Goal: Communication & Community: Share content

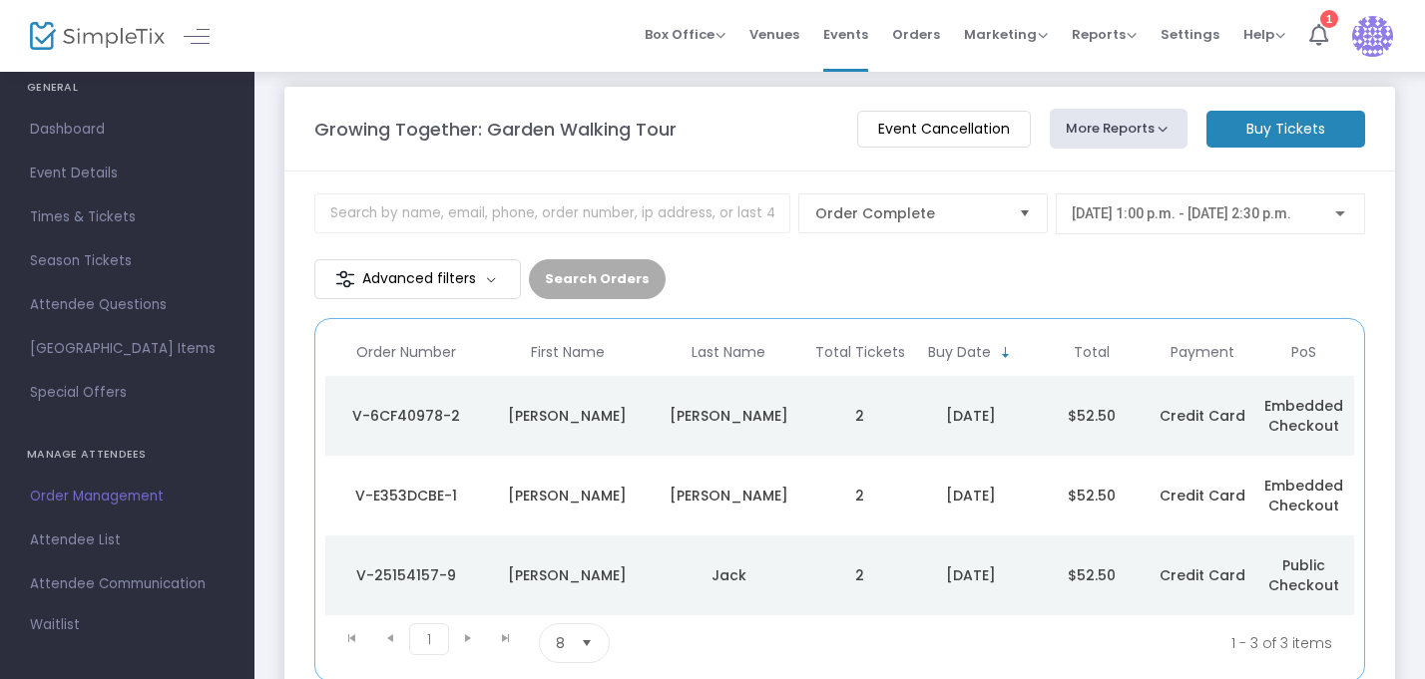
scroll to position [75, 0]
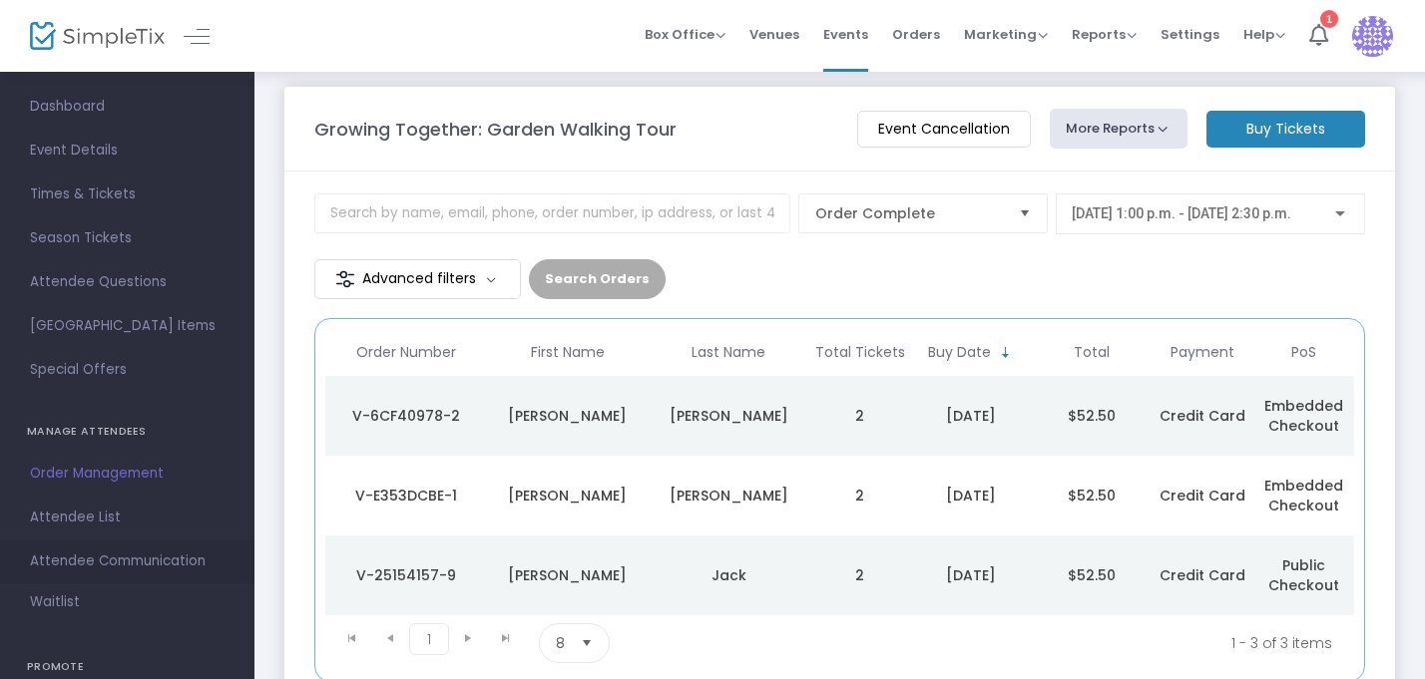
click at [84, 564] on span "Attendee Communication" at bounding box center [127, 562] width 195 height 26
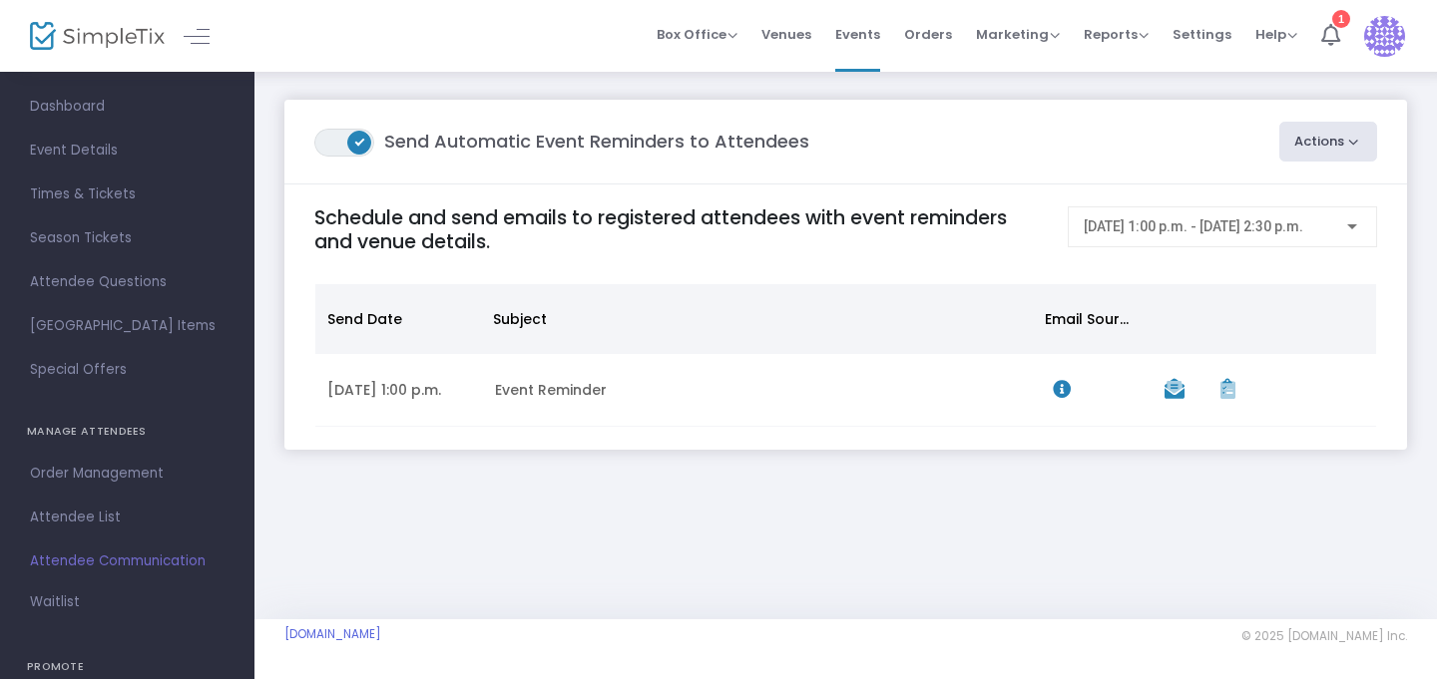
click at [1331, 147] on button "Actions" at bounding box center [1328, 142] width 99 height 40
click at [1302, 191] on li "Create Email Blast" at bounding box center [1272, 196] width 210 height 39
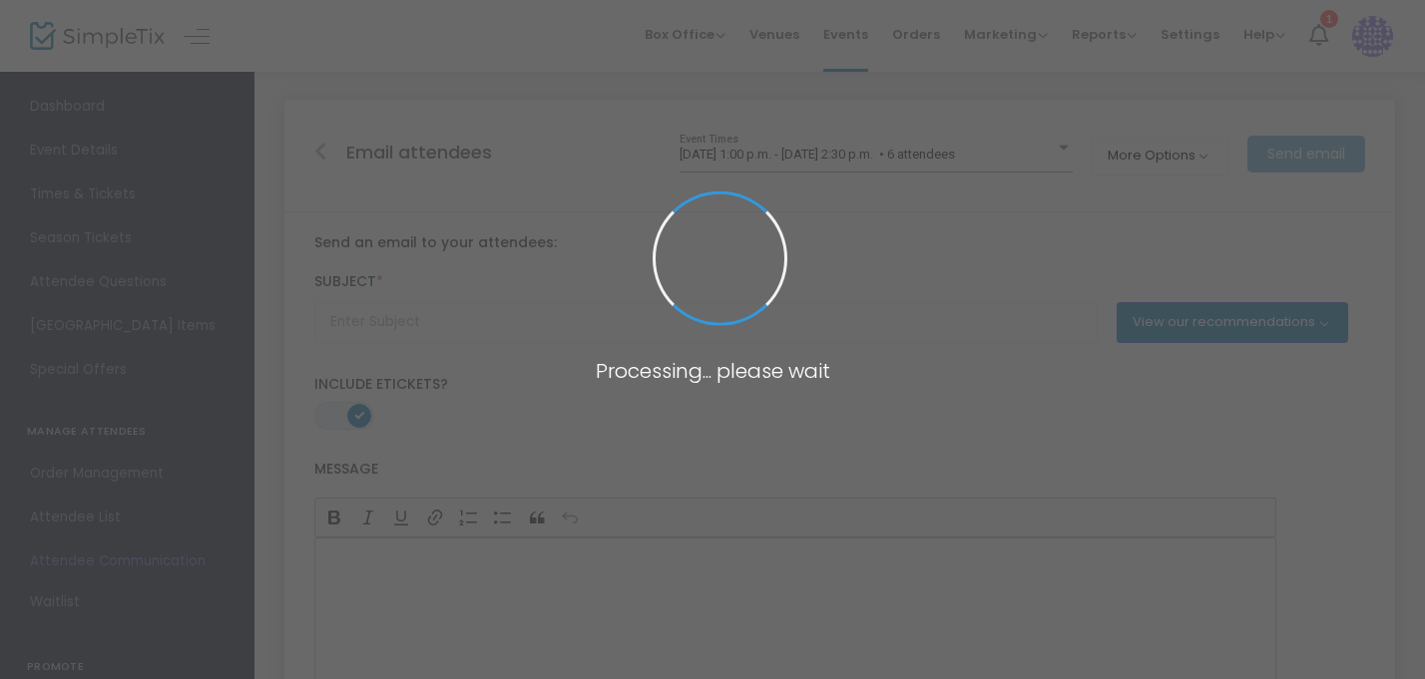
type input "Event Reminder"
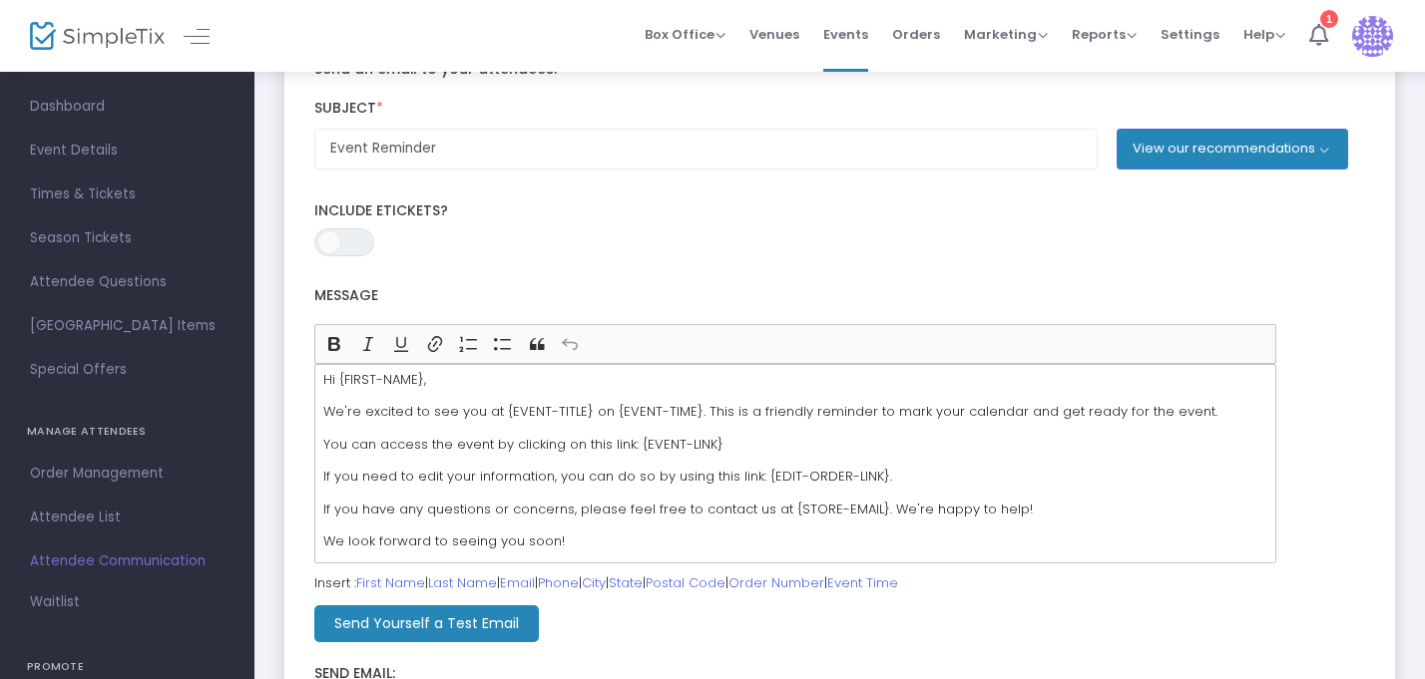
scroll to position [208, 0]
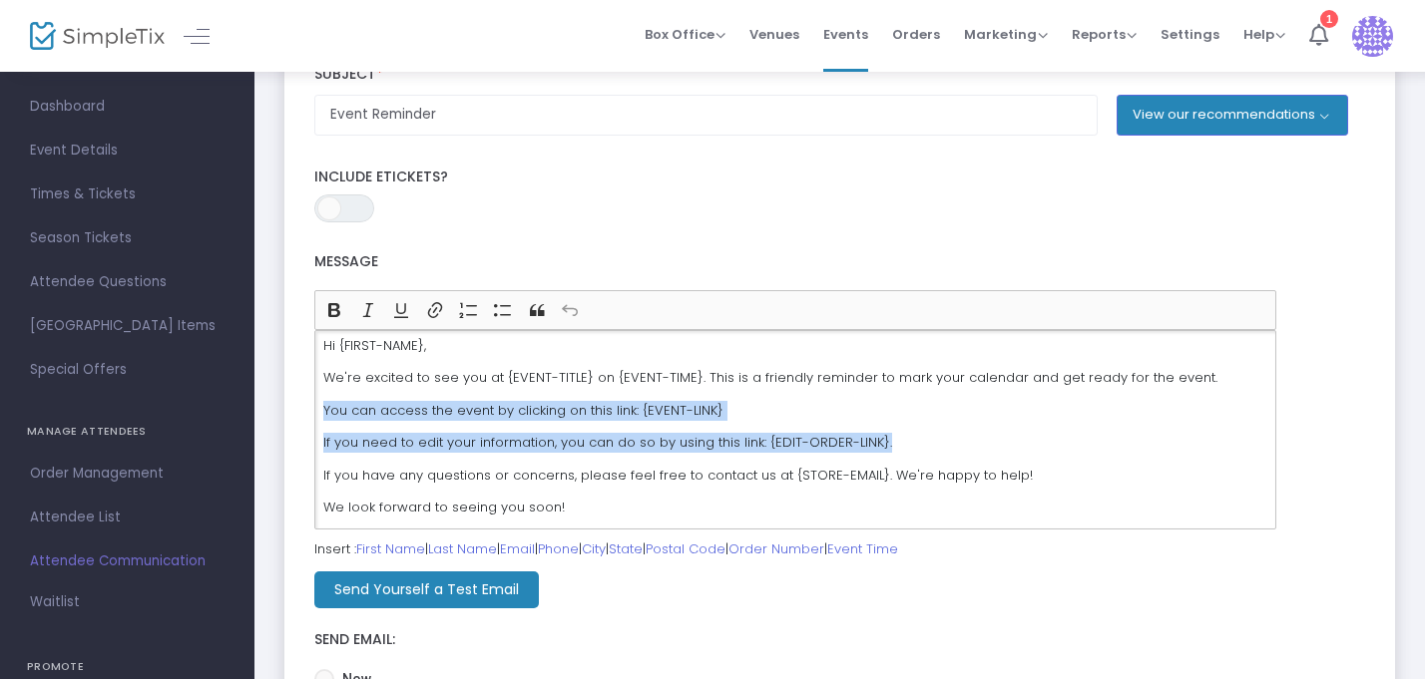
drag, startPoint x: 901, startPoint y: 437, endPoint x: 323, endPoint y: 411, distance: 578.3
click at [323, 411] on div "Hi {FIRST-NAME}, We're excited to see you at {EVENT-TITLE} on {EVENT-TIME}. Thi…" at bounding box center [795, 430] width 962 height 200
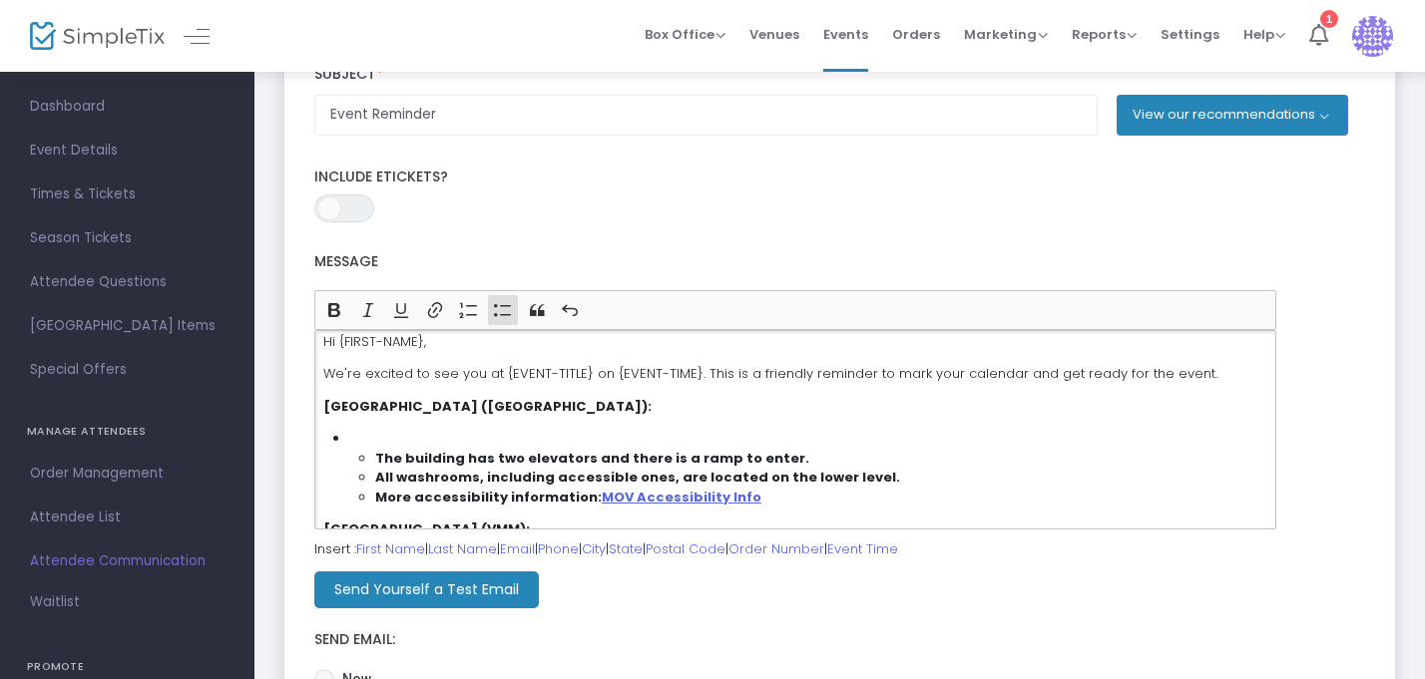
scroll to position [0, 0]
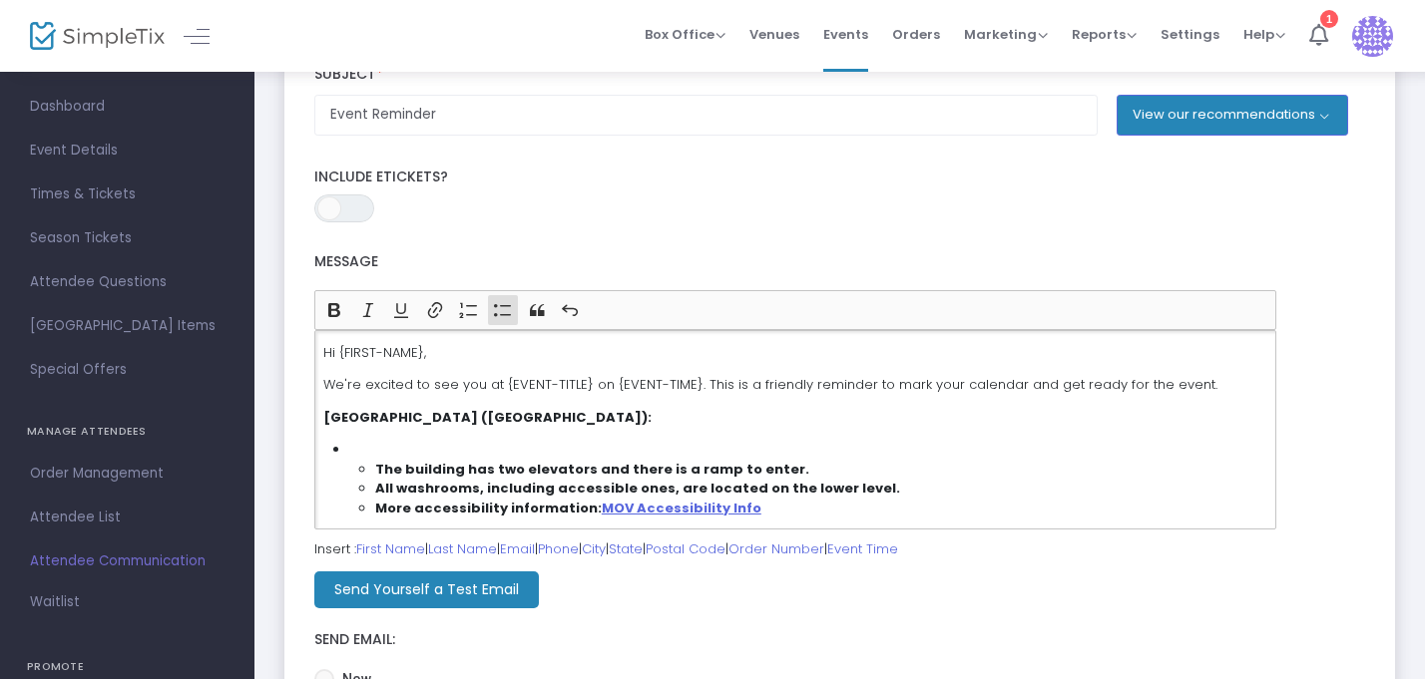
click at [372, 467] on ul "The building has two elevators and there is a ramp to enter. All washrooms, inc…" at bounding box center [808, 489] width 918 height 59
click at [356, 449] on li "The building has two elevators and there is a ramp to enter. All washrooms, inc…" at bounding box center [808, 479] width 918 height 78
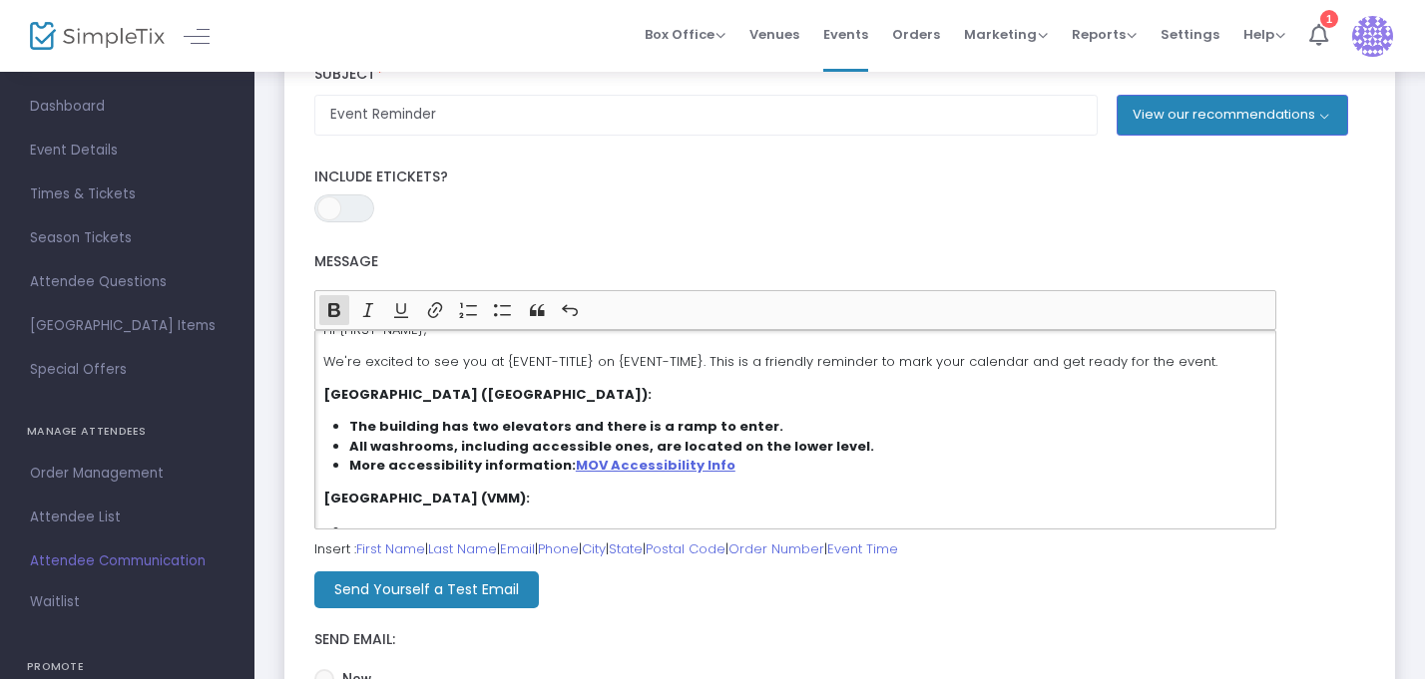
scroll to position [7, 0]
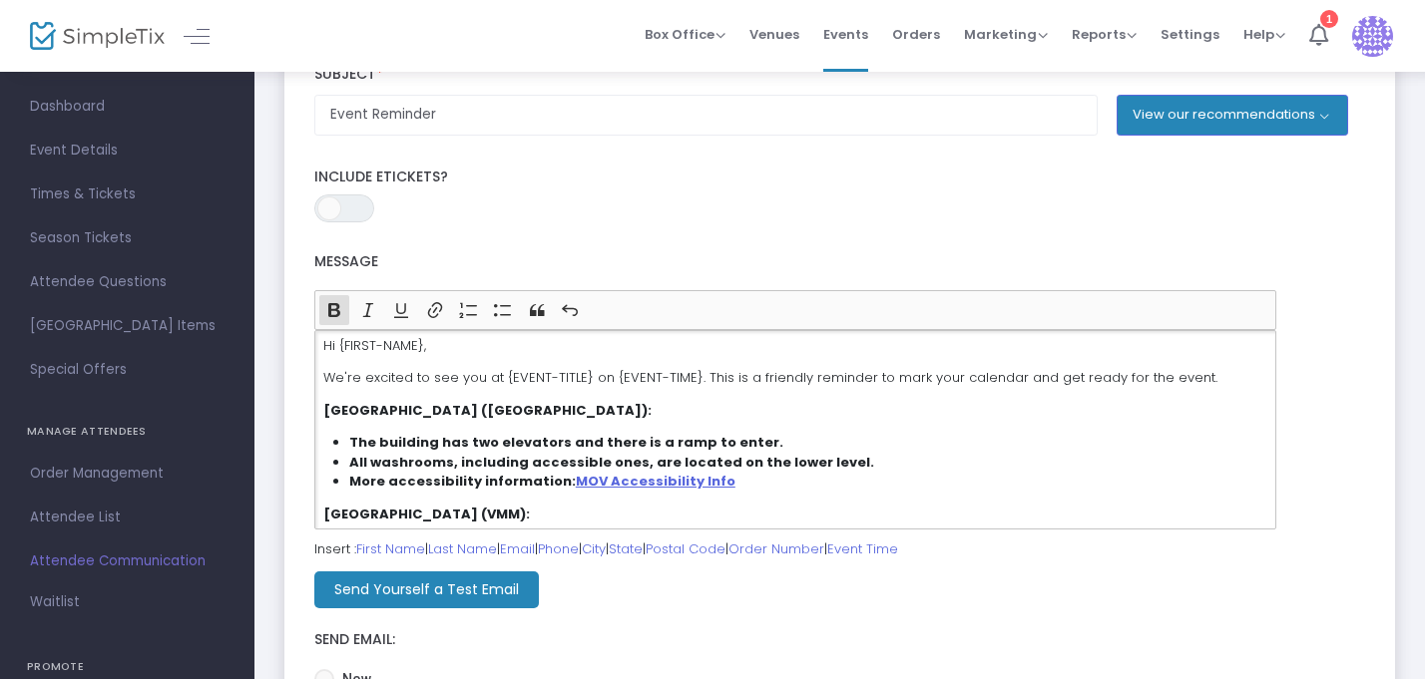
click at [323, 411] on strong "[GEOGRAPHIC_DATA] ([GEOGRAPHIC_DATA]):" at bounding box center [487, 410] width 328 height 19
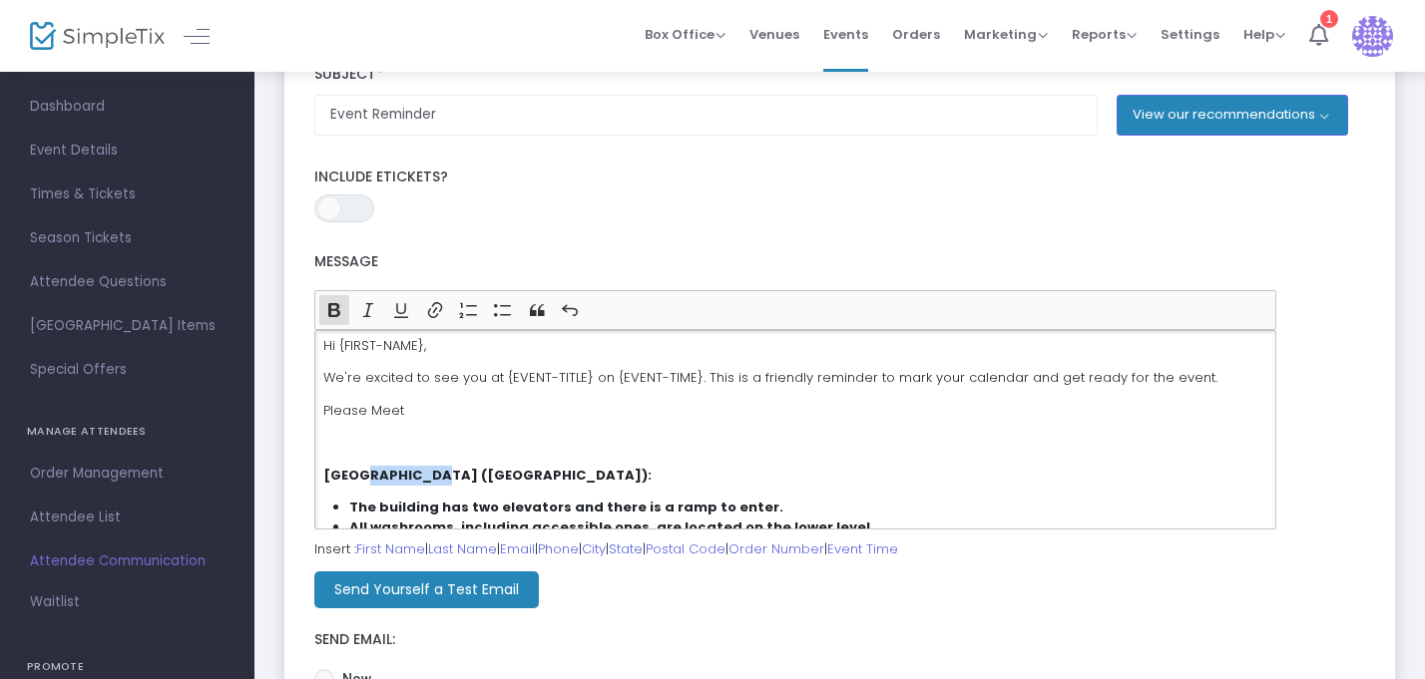
drag, startPoint x: 432, startPoint y: 477, endPoint x: 367, endPoint y: 476, distance: 64.9
click at [367, 476] on strong "[GEOGRAPHIC_DATA] ([GEOGRAPHIC_DATA]):" at bounding box center [487, 475] width 328 height 19
copy strong "m of Vanc"
drag, startPoint x: 336, startPoint y: 346, endPoint x: 319, endPoint y: 347, distance: 17.0
click at [319, 347] on div "Hi {FIRST-NAME}, We're excited to see you at {EVENT-TITLE} on {EVENT-TIME}. Thi…" at bounding box center [795, 430] width 962 height 200
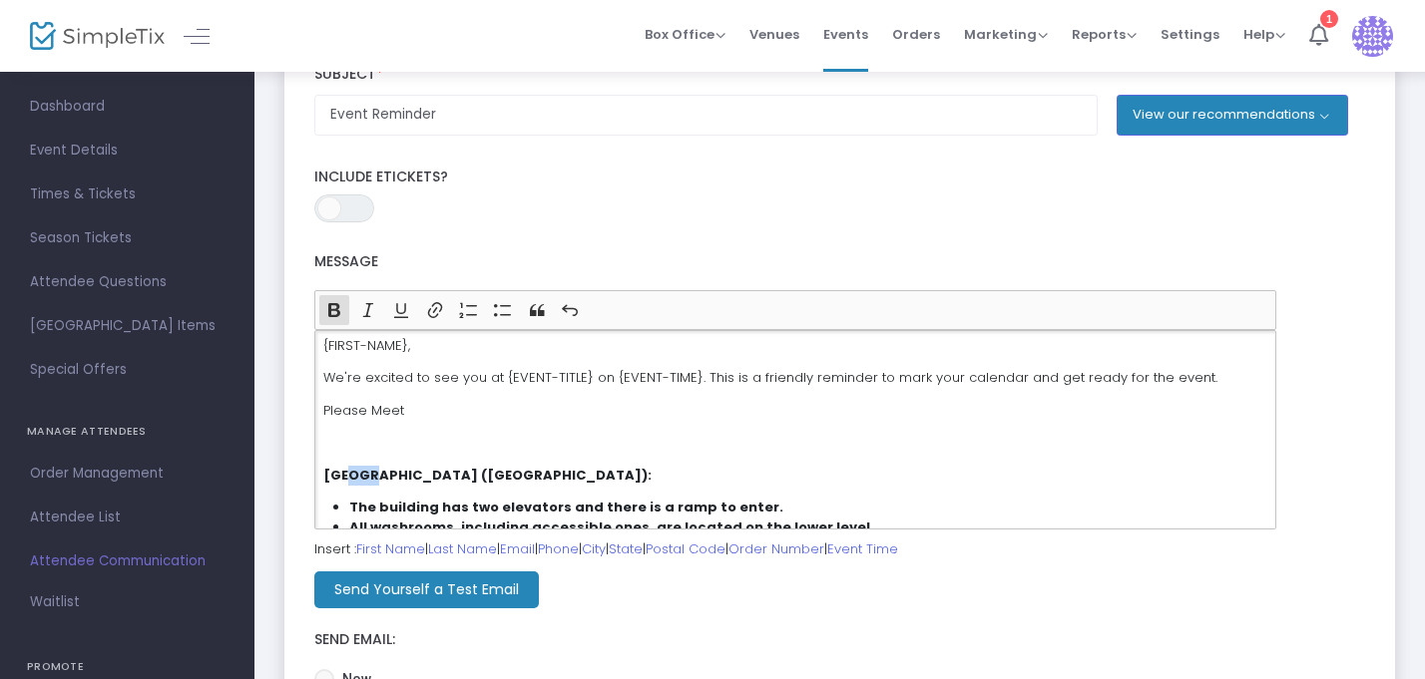
drag, startPoint x: 381, startPoint y: 476, endPoint x: 354, endPoint y: 476, distance: 26.9
click at [354, 476] on strong "[GEOGRAPHIC_DATA] ([GEOGRAPHIC_DATA]):" at bounding box center [487, 475] width 328 height 19
copy strong "eum"
click at [323, 345] on p "{FIRST-NAME}," at bounding box center [795, 346] width 944 height 20
drag, startPoint x: 440, startPoint y: 467, endPoint x: 385, endPoint y: 473, distance: 55.2
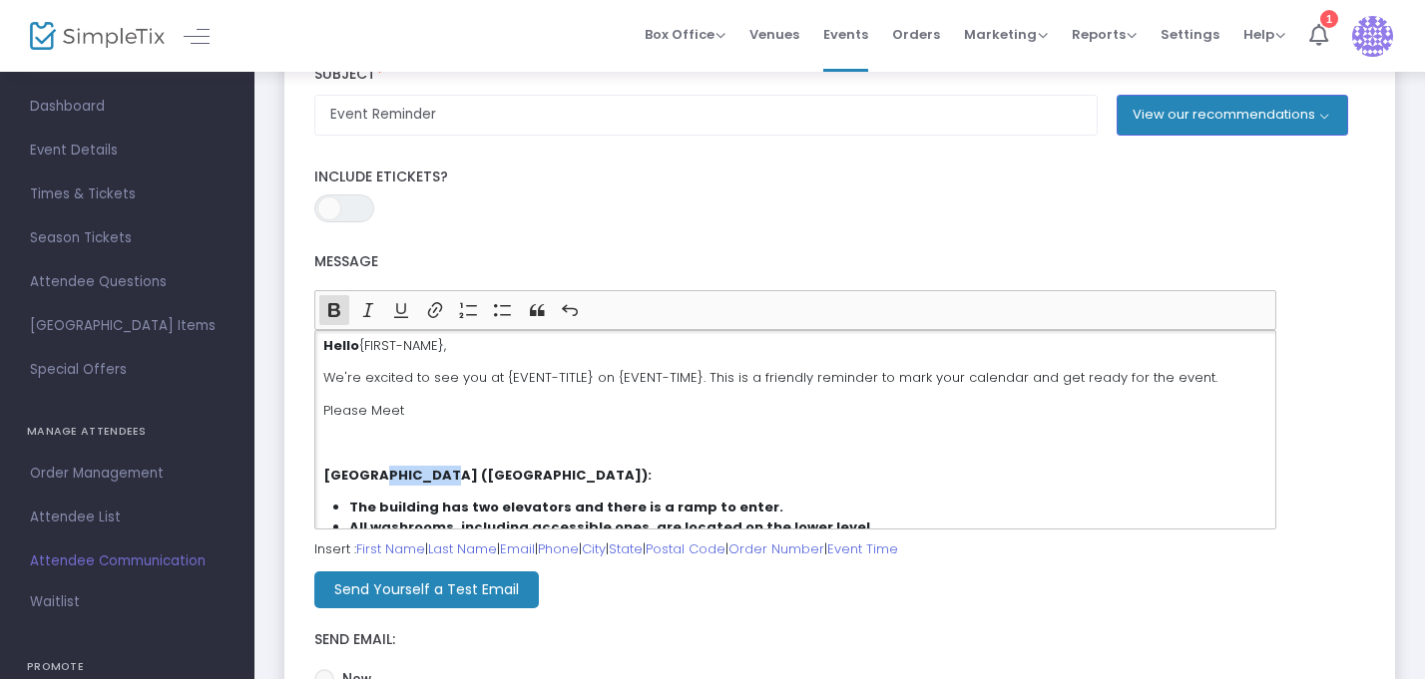
click at [384, 473] on strong "[GEOGRAPHIC_DATA] ([GEOGRAPHIC_DATA]):" at bounding box center [487, 475] width 328 height 19
copy strong "of Vanco"
drag, startPoint x: 399, startPoint y: 410, endPoint x: 328, endPoint y: 407, distance: 70.9
click at [328, 407] on p "Please Meet" at bounding box center [795, 411] width 944 height 20
click at [397, 413] on p "Please Meet" at bounding box center [795, 411] width 944 height 20
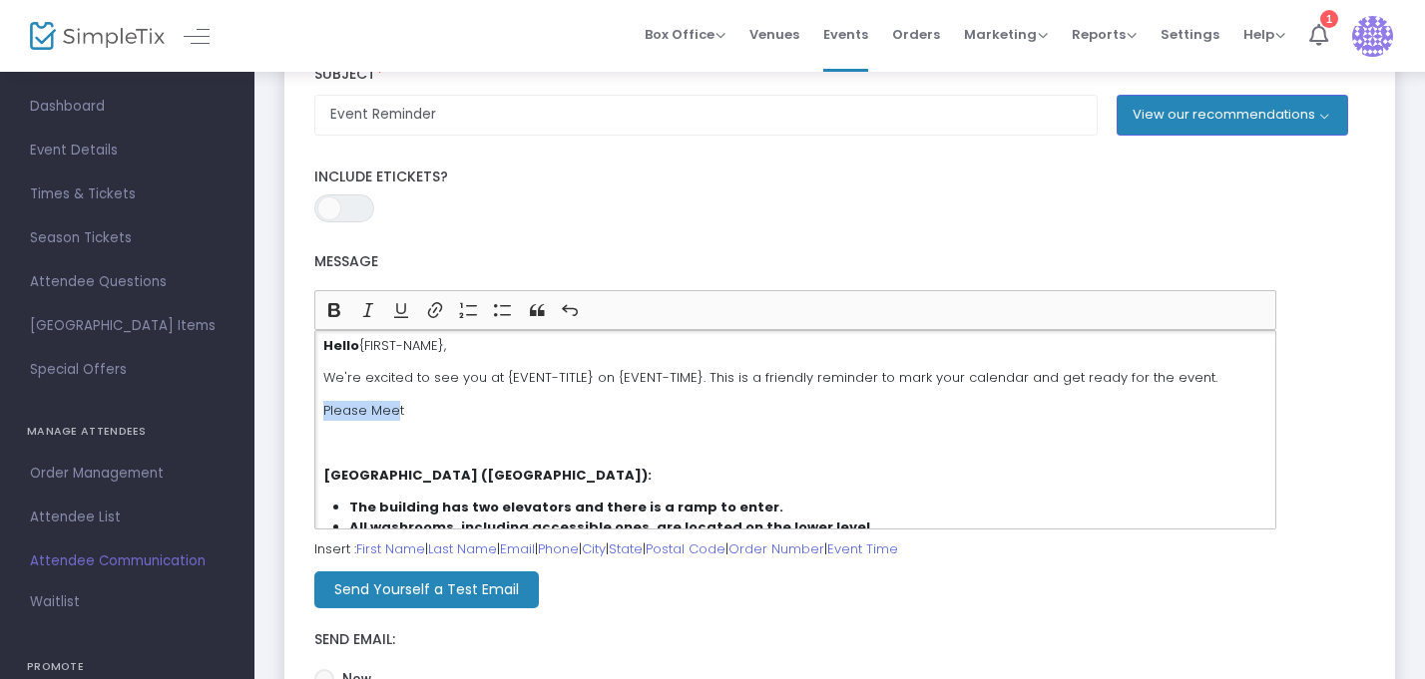
drag, startPoint x: 397, startPoint y: 413, endPoint x: 307, endPoint y: 402, distance: 90.5
click at [307, 402] on div "Message Bold (⌘B) Bold Italic (⌘I) Italic Underline (⌘U) Underline Link (⌘K) Li…" at bounding box center [794, 385] width 981 height 287
